Goal: Find specific page/section: Find specific page/section

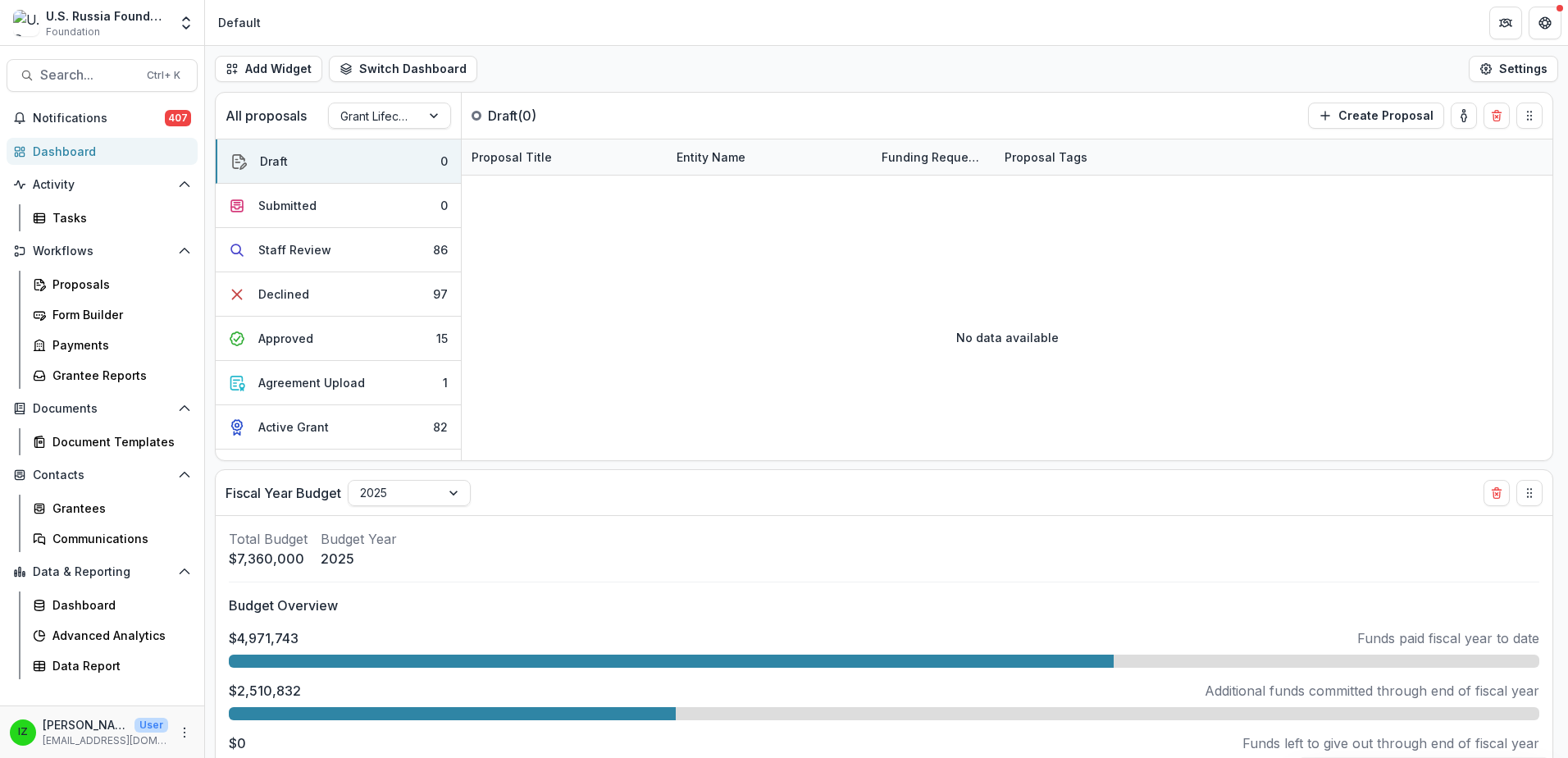
select select "******"
click at [73, 276] on div "Proposals" at bounding box center [118, 284] width 132 height 18
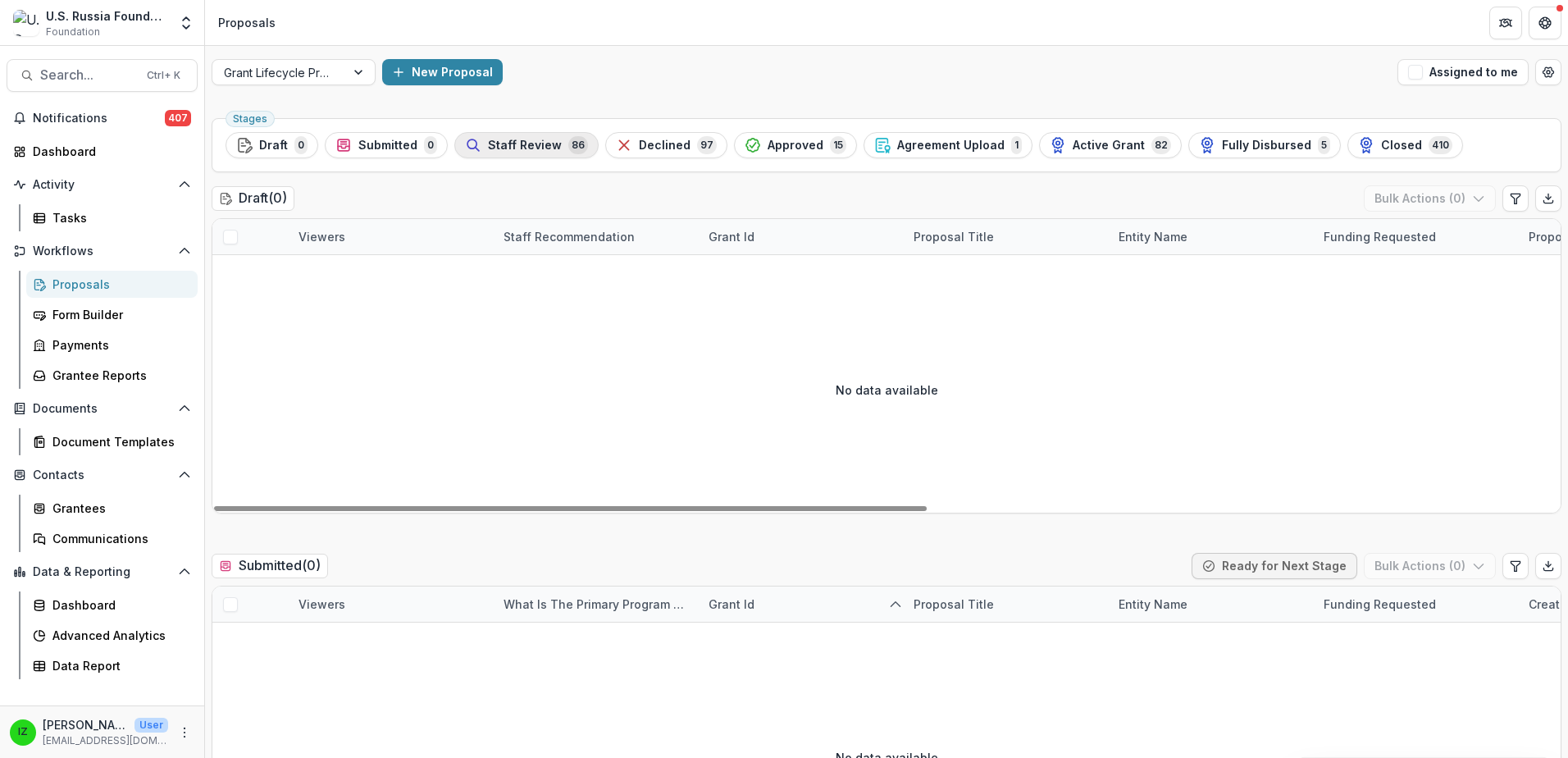
click at [537, 150] on span "Staff Review" at bounding box center [524, 146] width 74 height 14
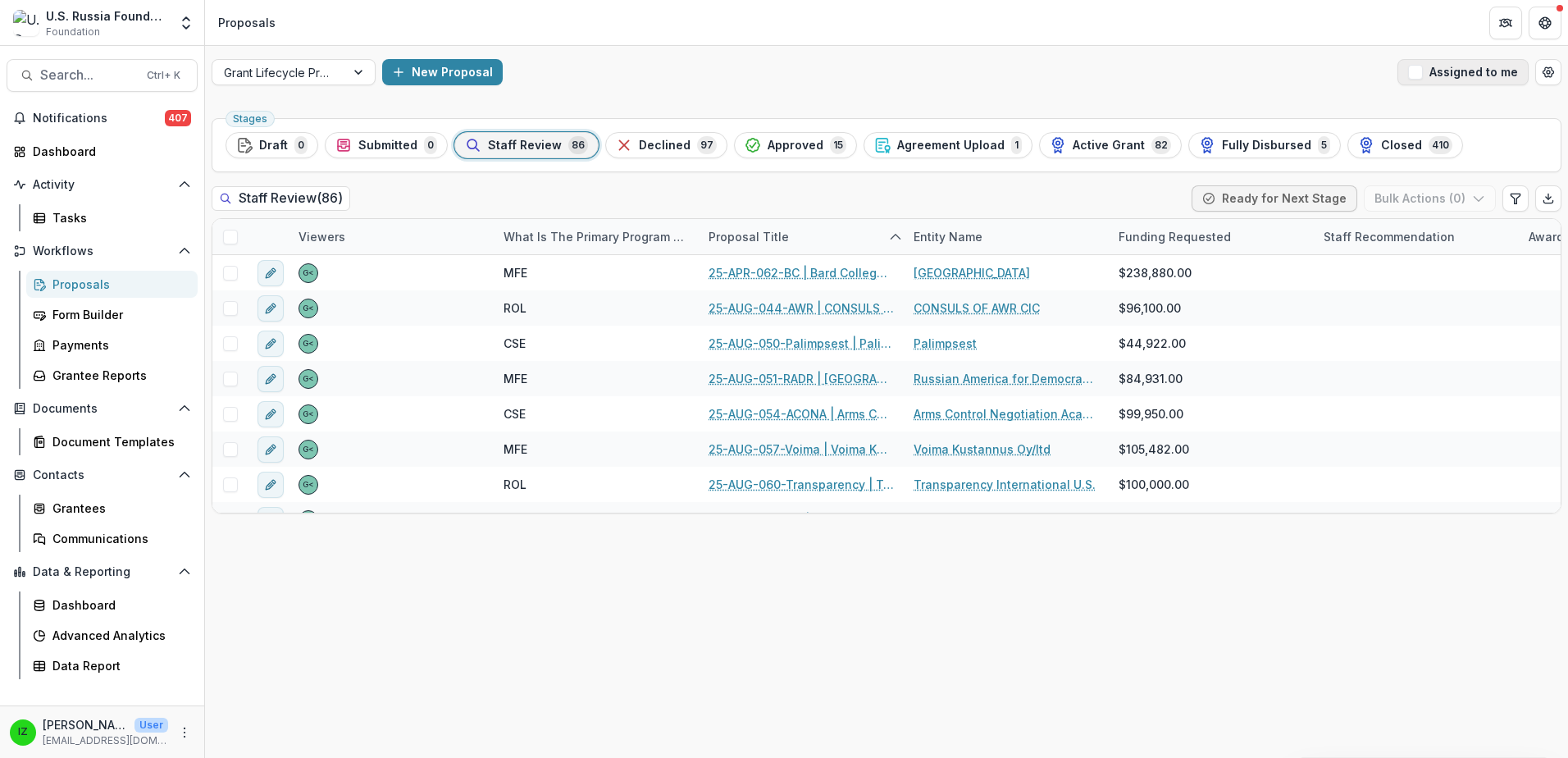
click at [1422, 75] on span "button" at bounding box center [1415, 72] width 15 height 15
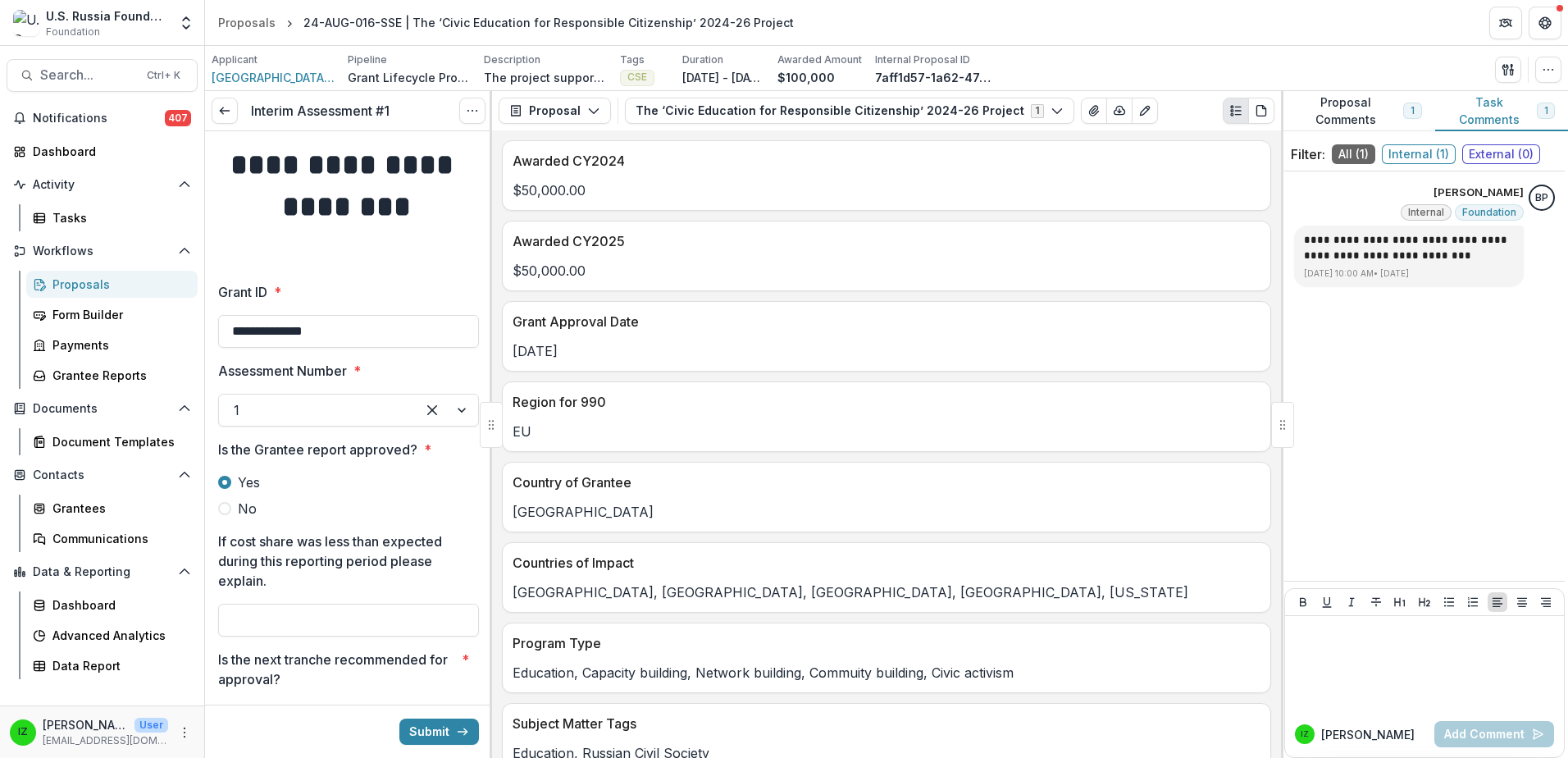
scroll to position [810, 0]
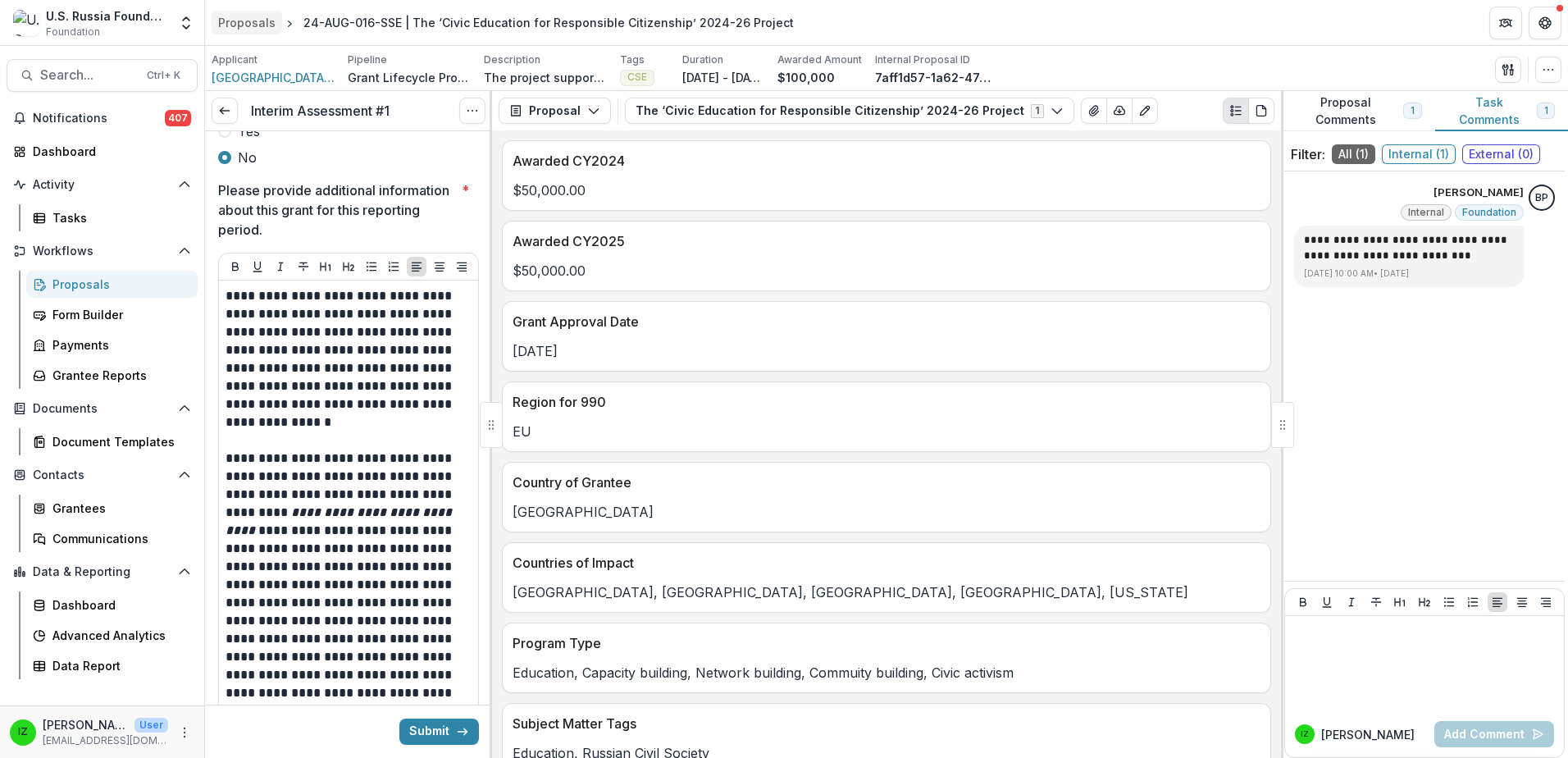
click at [267, 19] on div "Proposals" at bounding box center [247, 23] width 57 height 18
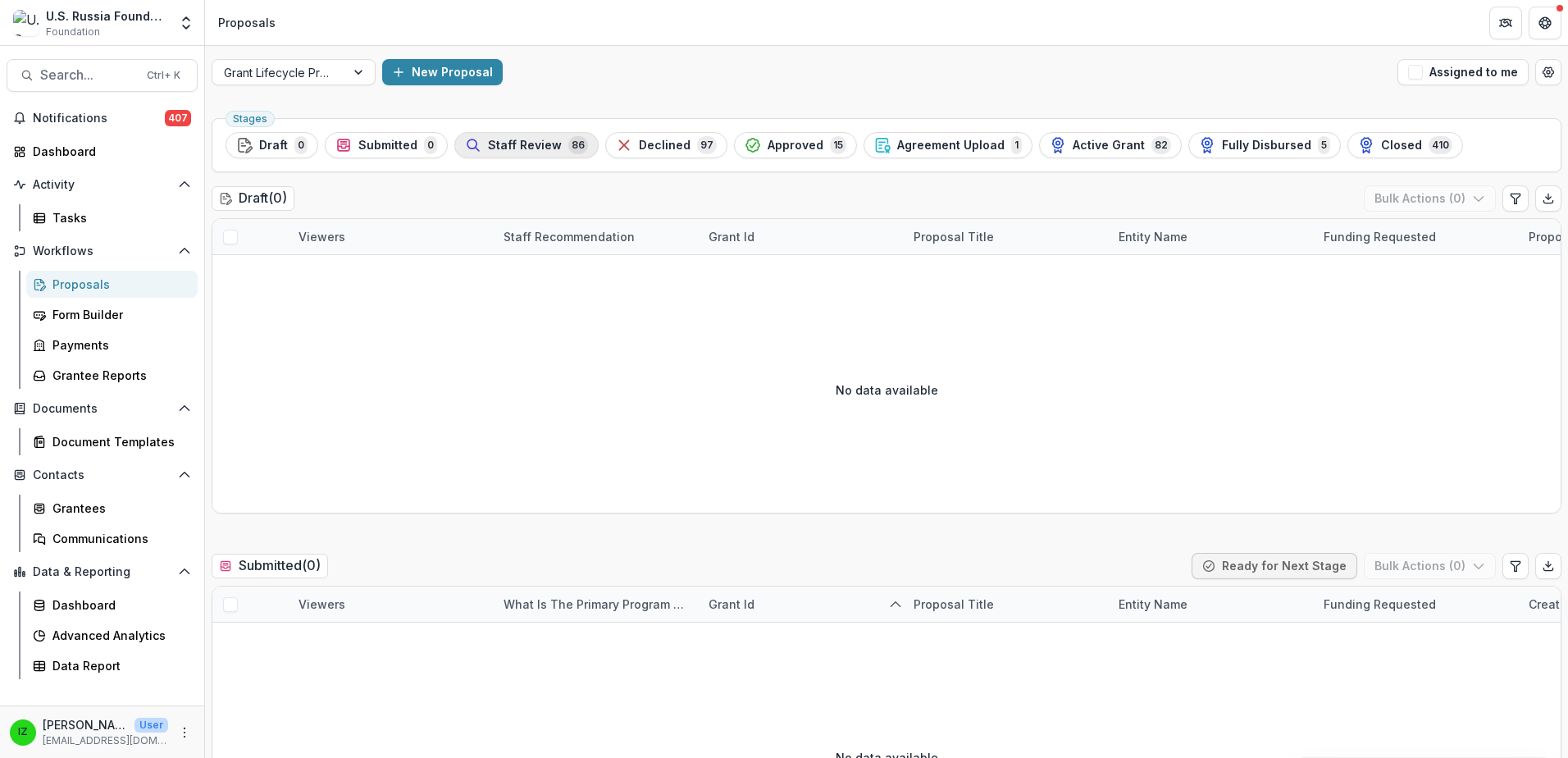
click at [514, 144] on span "Staff Review" at bounding box center [524, 146] width 74 height 14
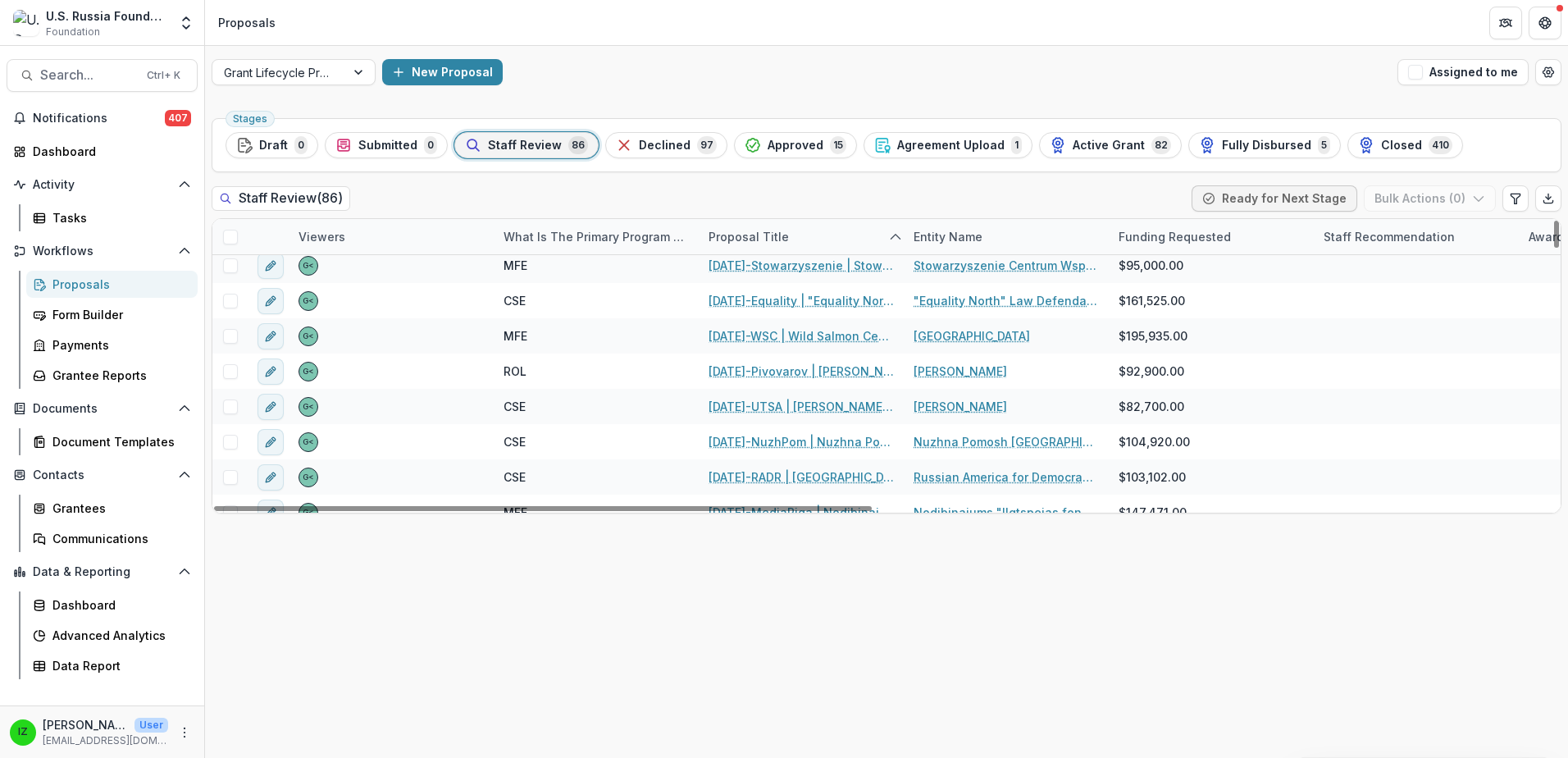
scroll to position [1394, 0]
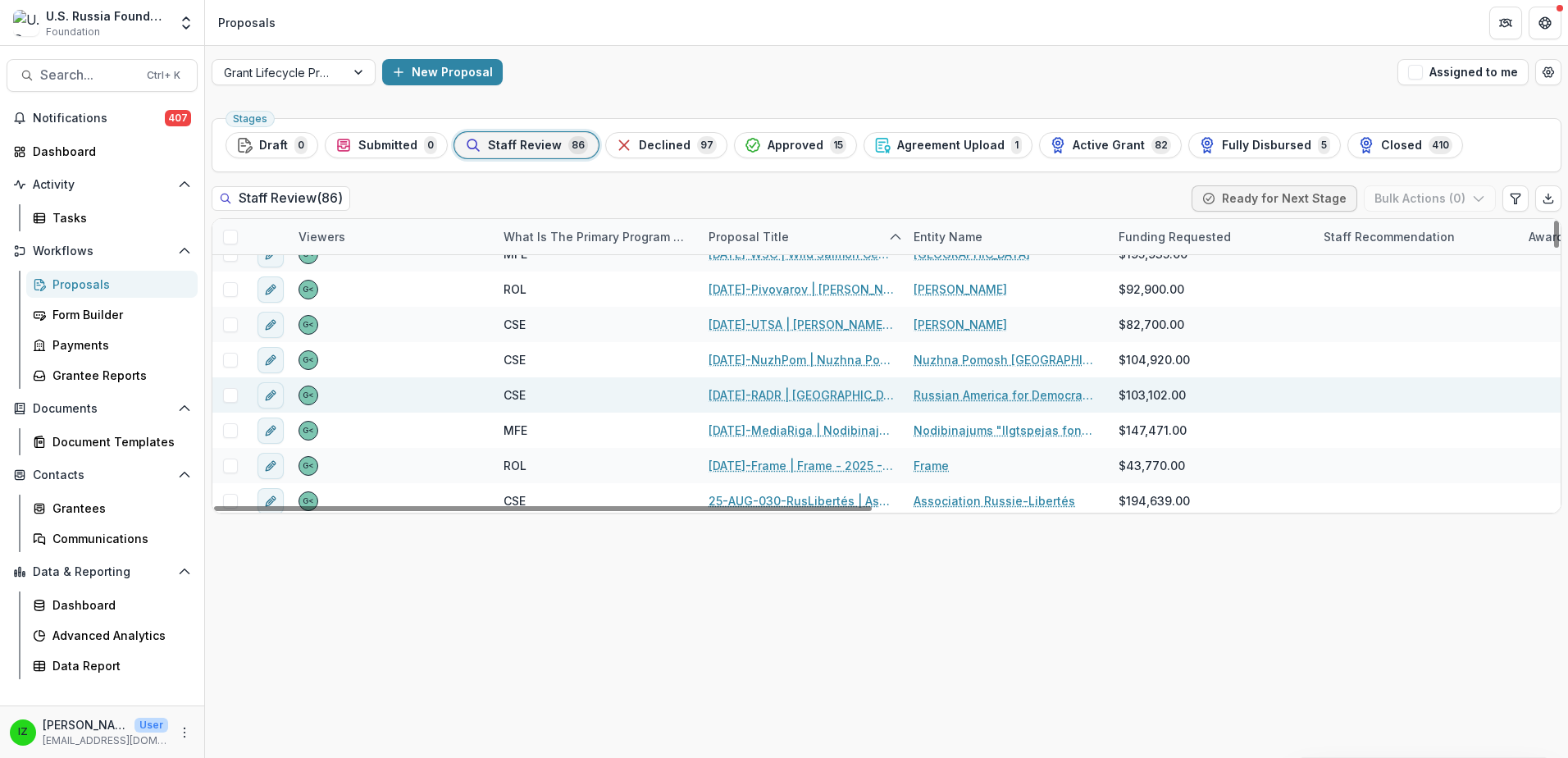
click at [741, 391] on link "25-AUG-27-RADR | Russian America for Democracy in Russia Inc - 2025 - Grant Pro…" at bounding box center [801, 395] width 186 height 18
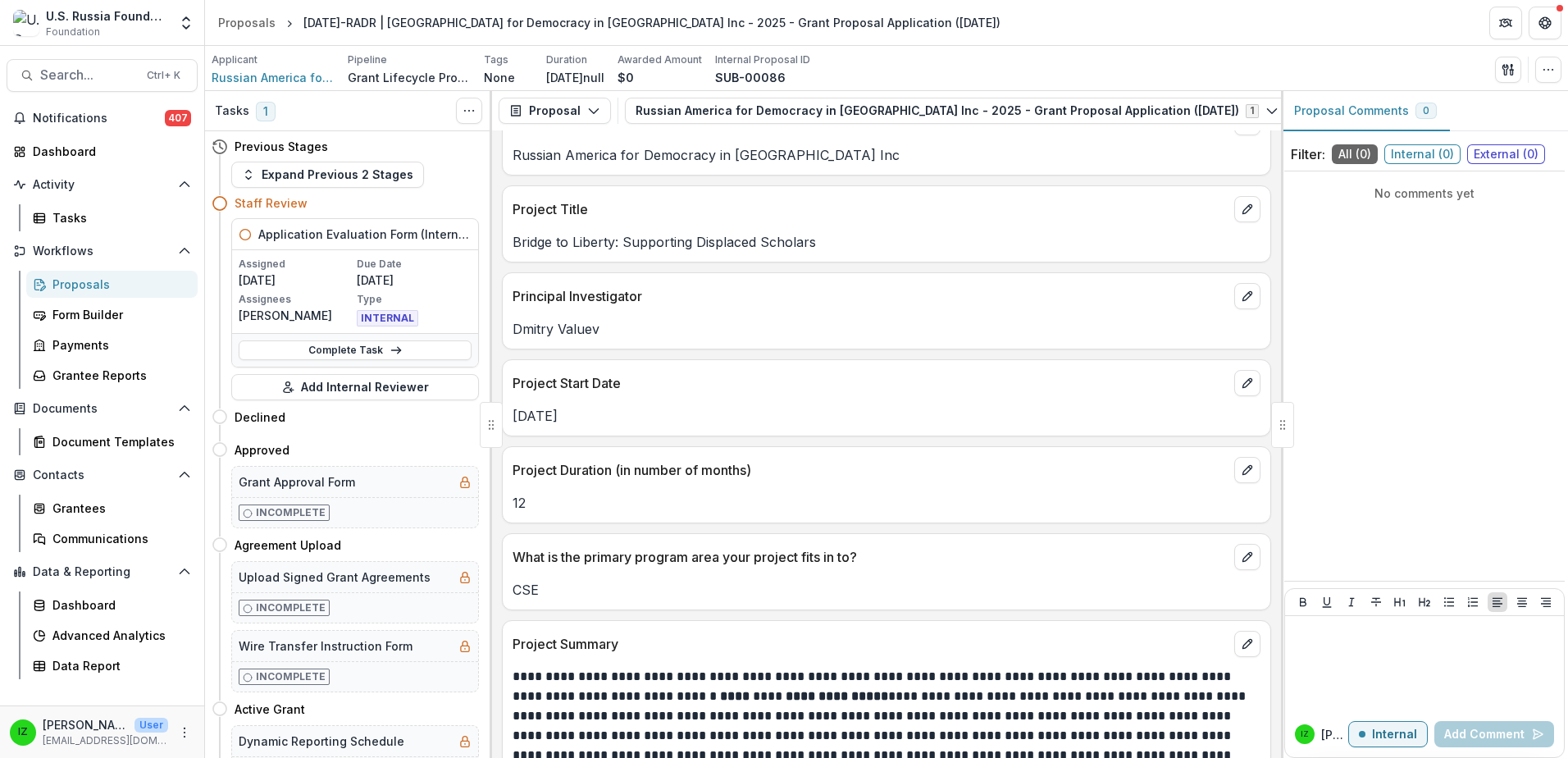
scroll to position [1067, 0]
